Goal: Task Accomplishment & Management: Use online tool/utility

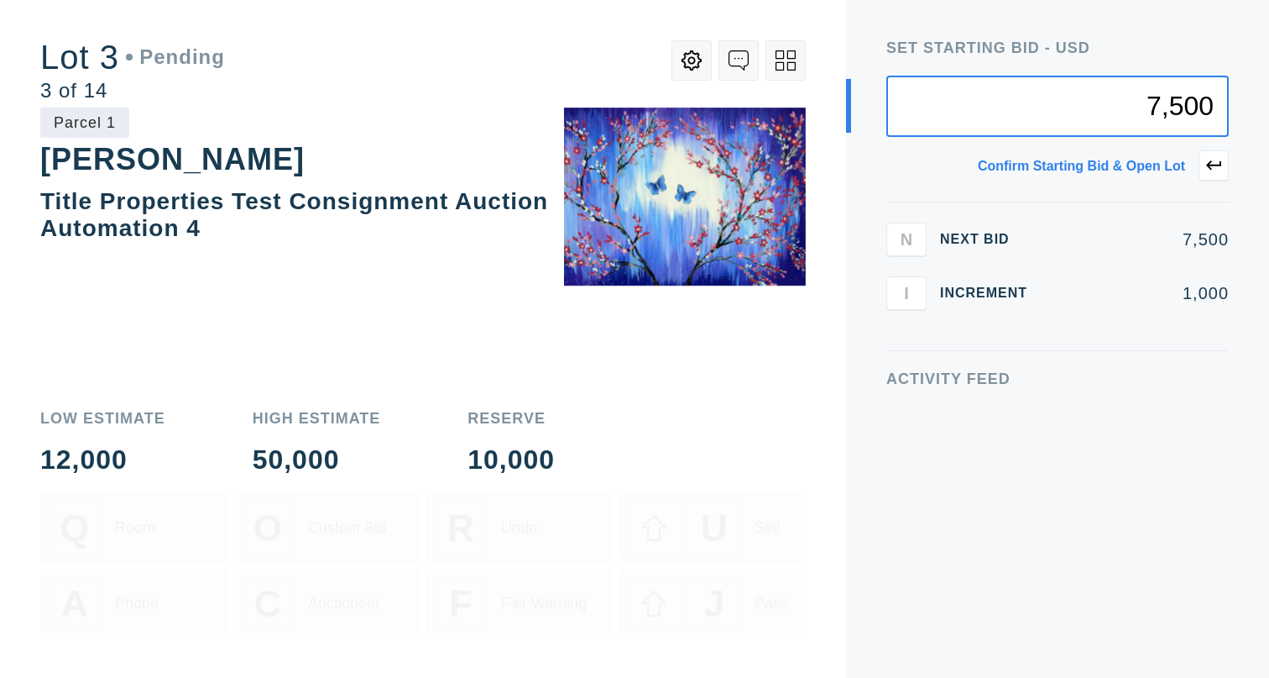
type input "7,500"
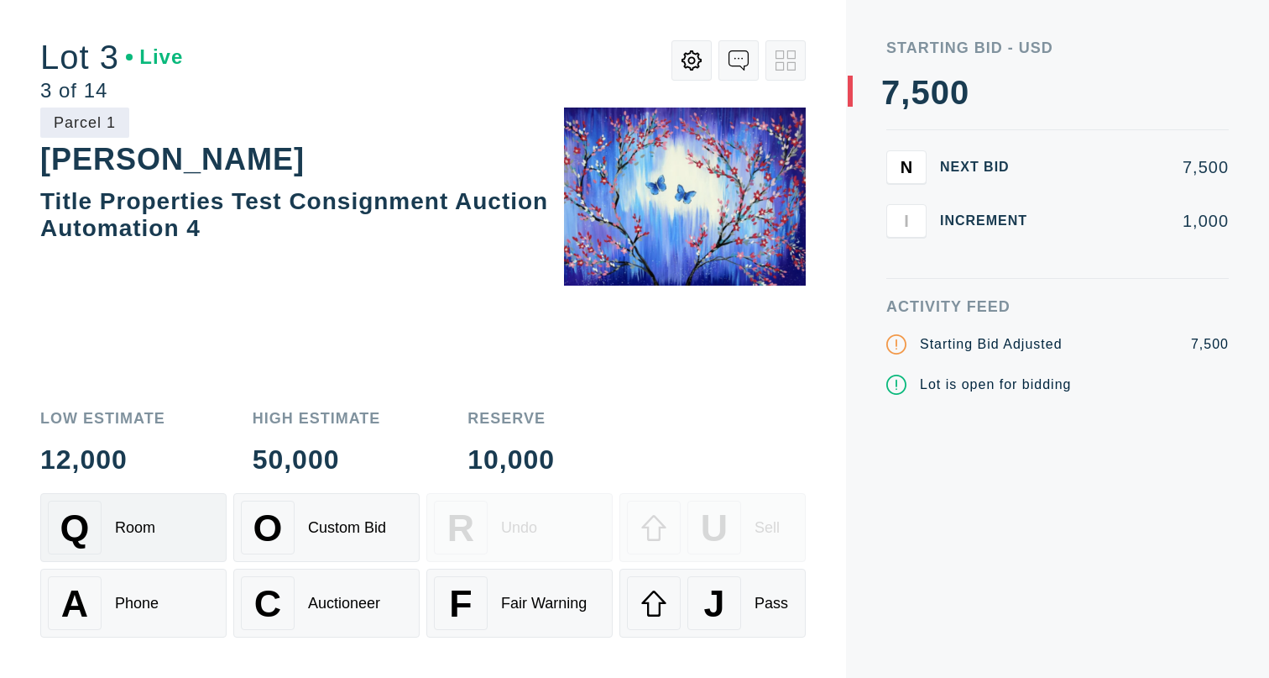
click at [188, 518] on div "Q Room" at bounding box center [133, 527] width 171 height 54
click at [182, 578] on div "A Phone" at bounding box center [133, 603] width 171 height 54
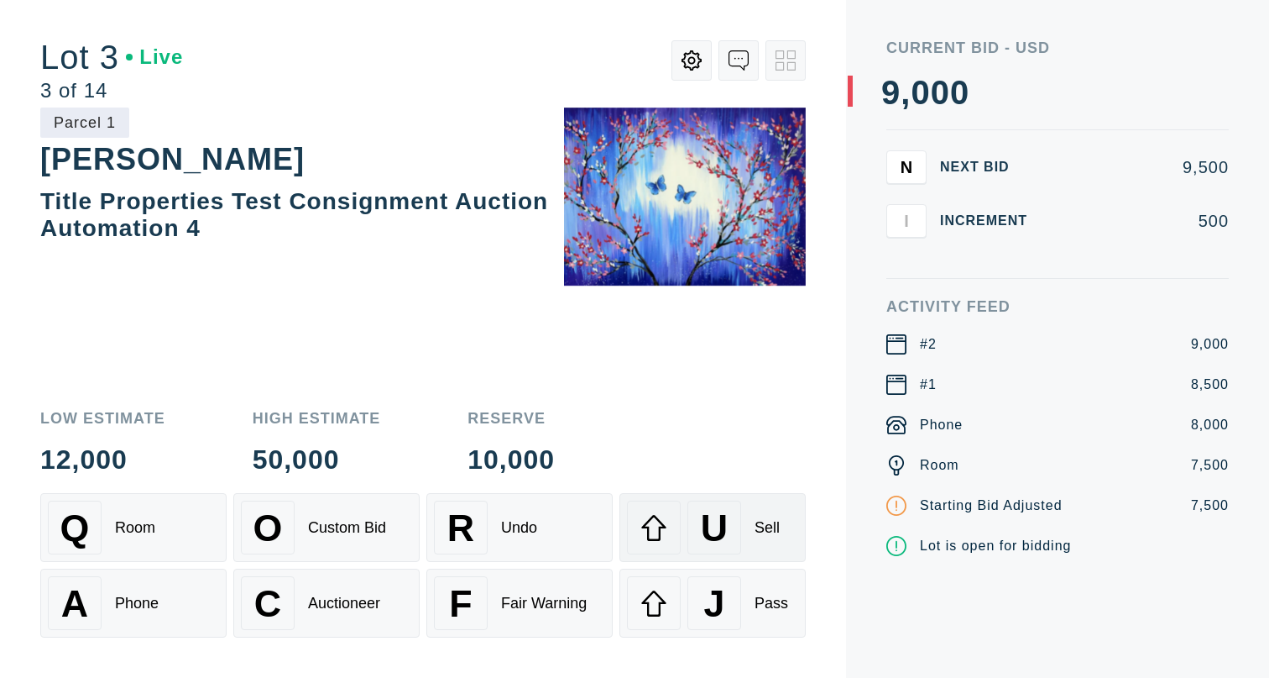
click at [725, 521] on span "U" at bounding box center [714, 527] width 27 height 43
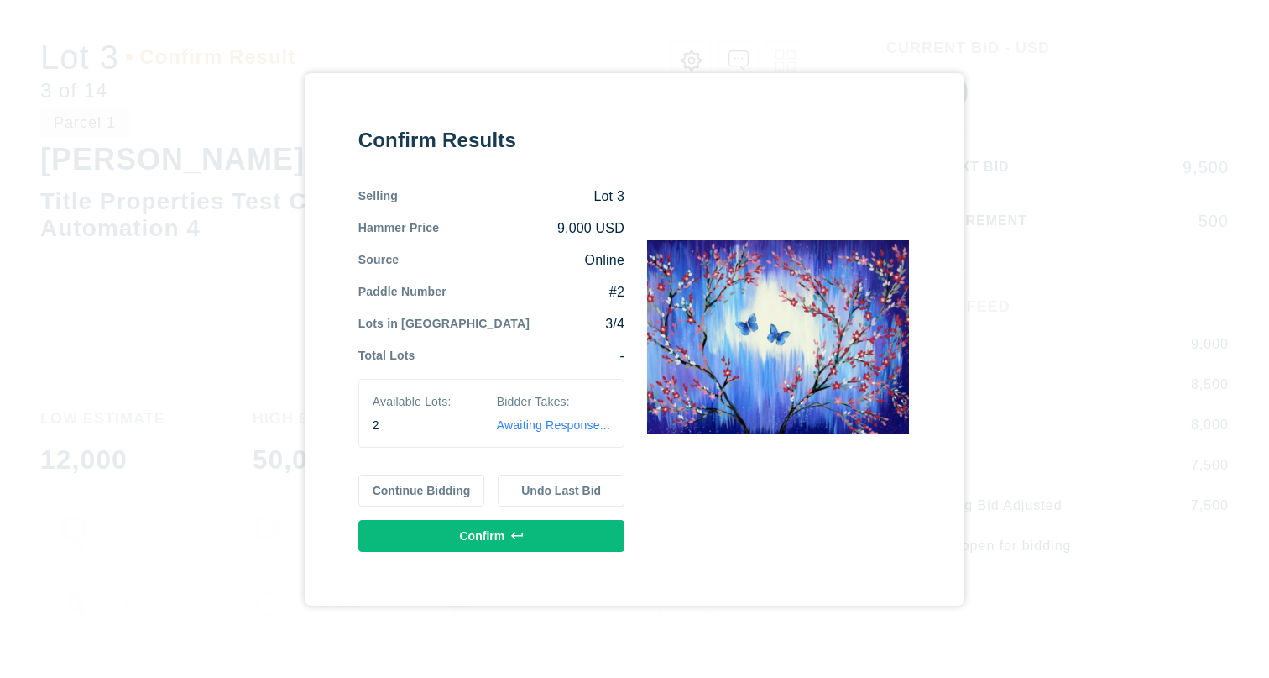
click at [609, 489] on button "Undo Last Bid" at bounding box center [561, 490] width 127 height 32
drag, startPoint x: 615, startPoint y: 361, endPoint x: 624, endPoint y: 356, distance: 10.5
click at [624, 356] on div "-" at bounding box center [520, 356] width 209 height 18
click at [471, 536] on button "Confirm" at bounding box center [492, 536] width 266 height 32
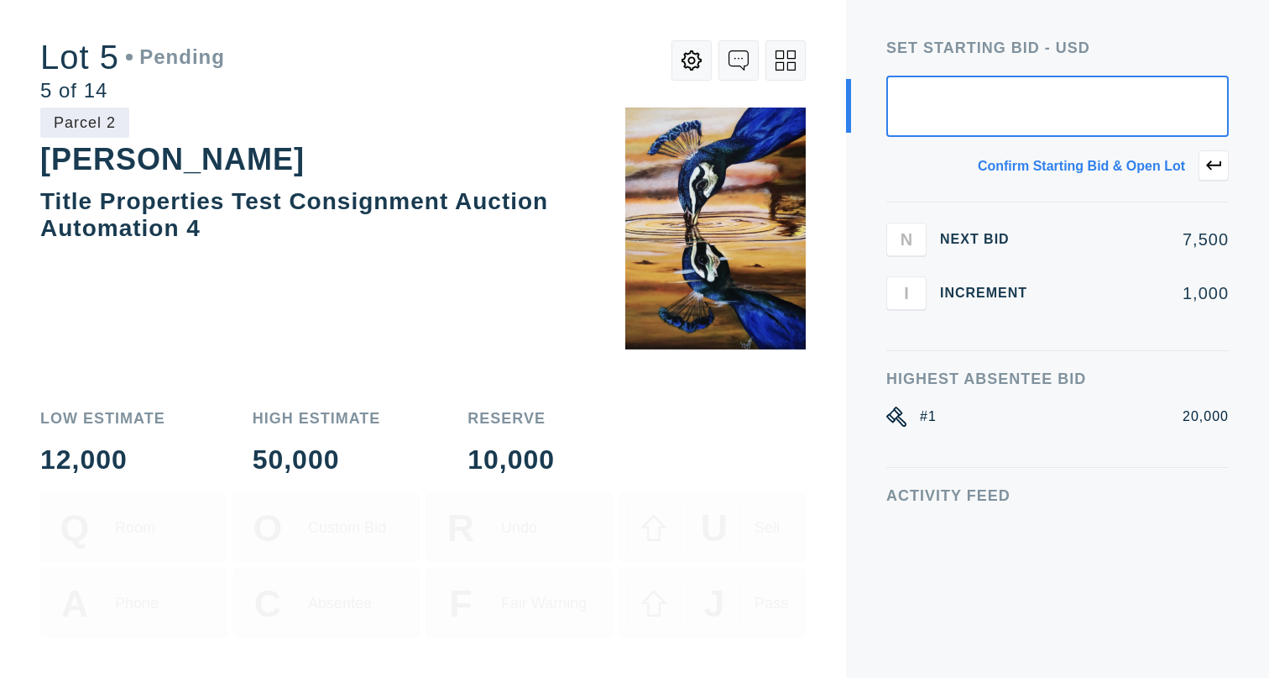
click at [793, 60] on icon at bounding box center [786, 60] width 20 height 20
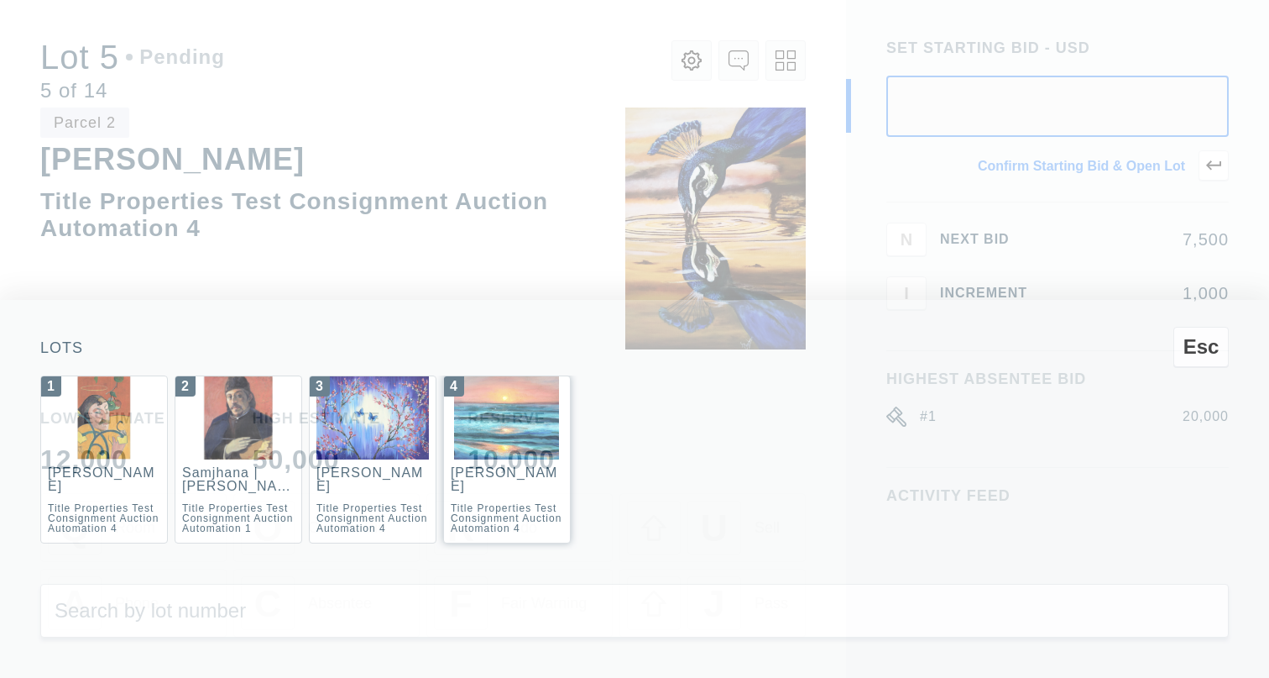
click at [500, 484] on div "4 Ed Ruscha Title Properties Test Consignment Auction Automation 4" at bounding box center [507, 459] width 128 height 168
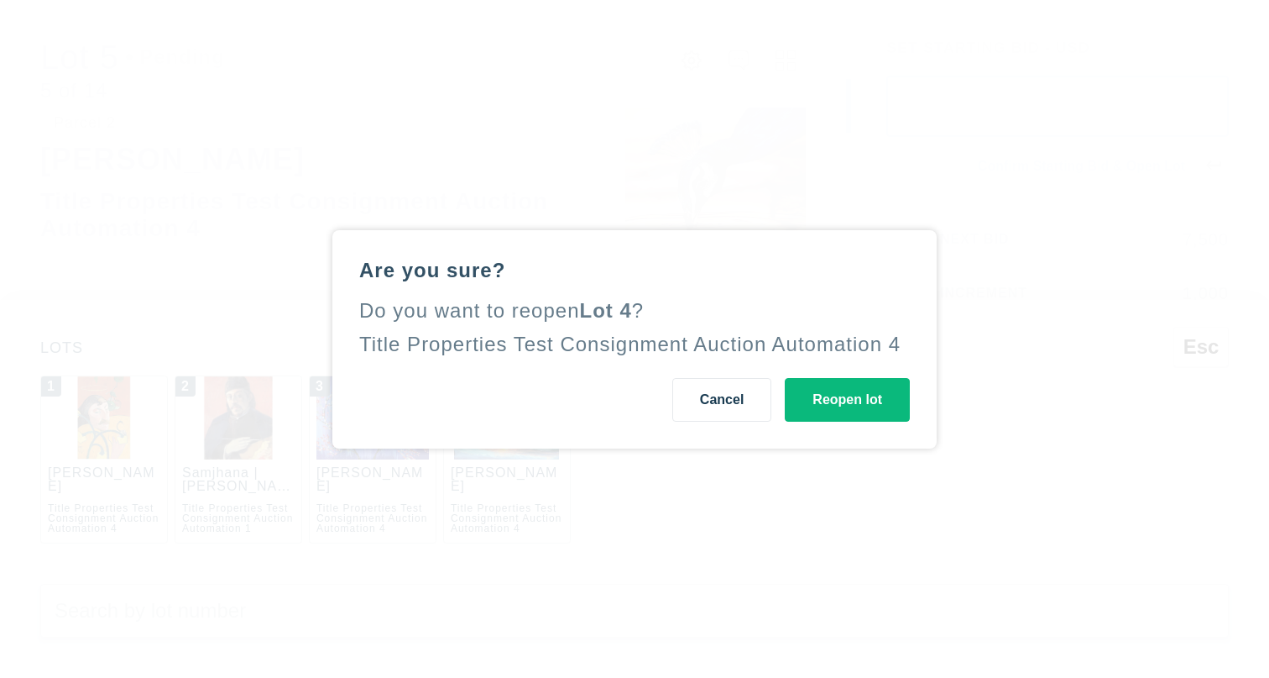
click at [833, 394] on button "Reopen lot" at bounding box center [847, 400] width 125 height 44
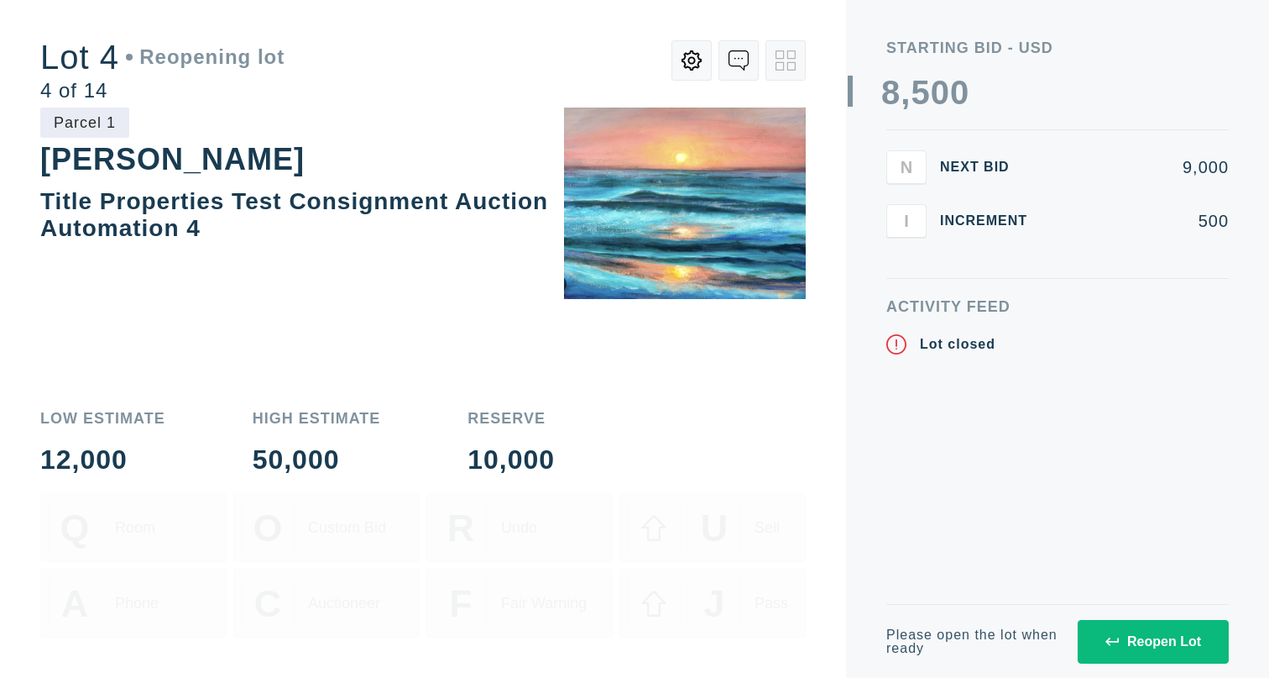
click at [1148, 629] on button "Reopen Lot" at bounding box center [1153, 642] width 151 height 44
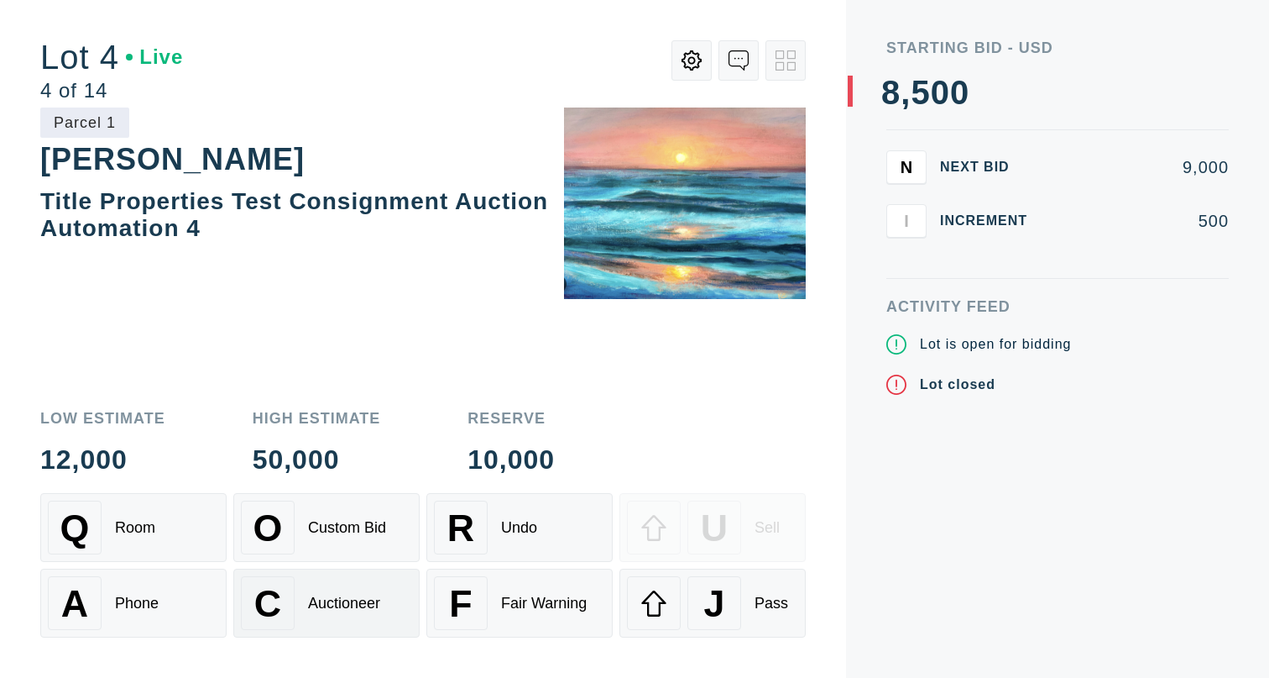
click at [337, 615] on div "C Auctioneer" at bounding box center [326, 603] width 171 height 54
